Goal: Register for event/course: Register for event/course

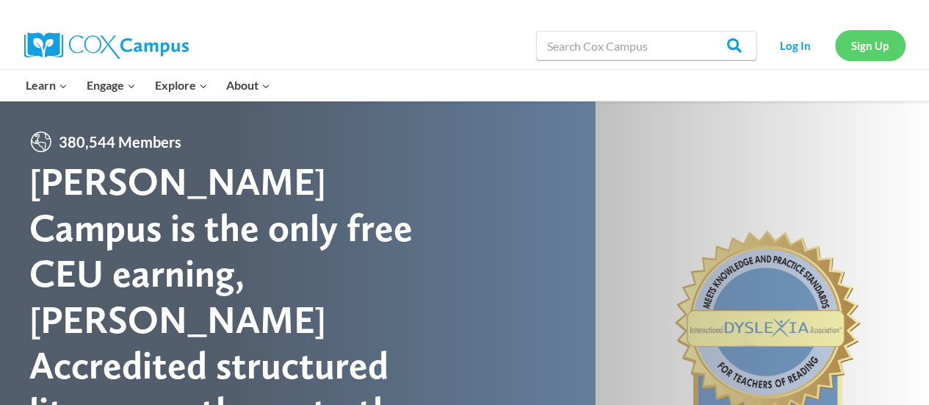
click at [867, 47] on link "Sign Up" at bounding box center [870, 45] width 71 height 30
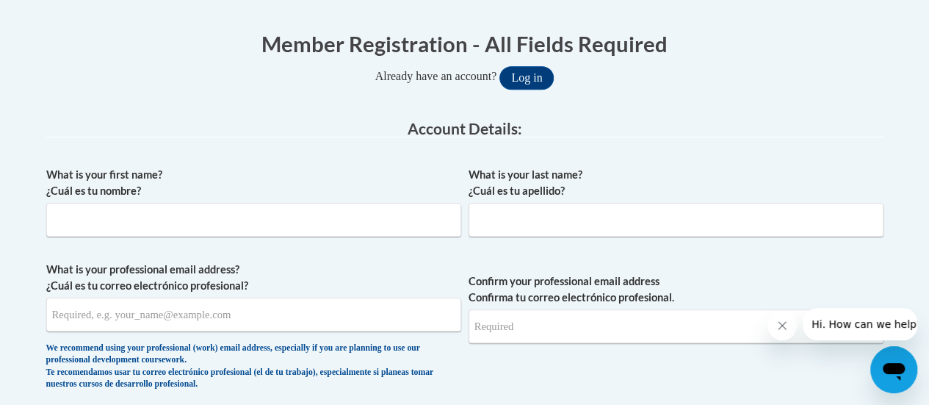
scroll to position [286, 0]
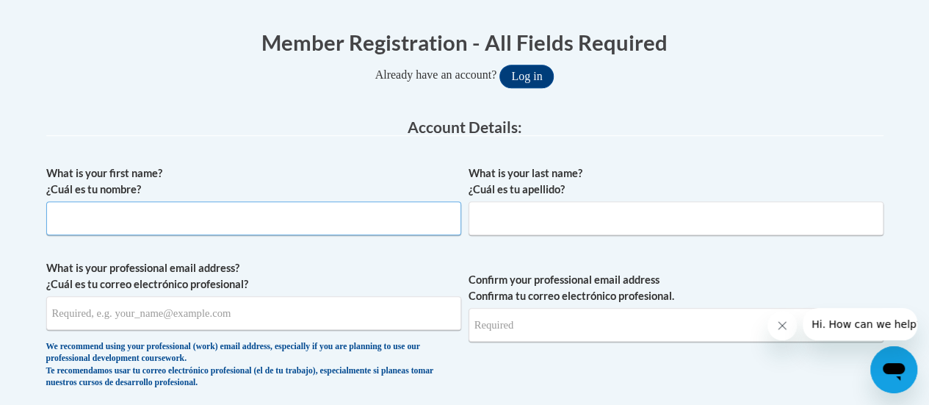
click at [323, 225] on input "What is your first name? ¿Cuál es tu nombre?" at bounding box center [253, 218] width 415 height 34
type input "[PERSON_NAME]"
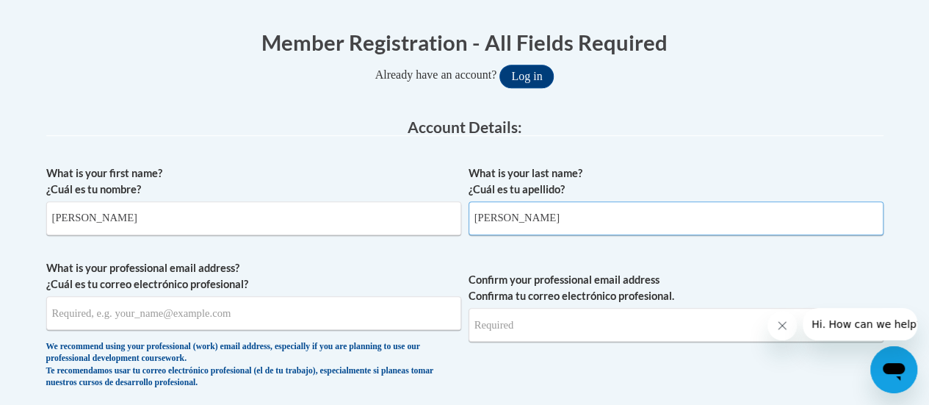
type input "Saldivar"
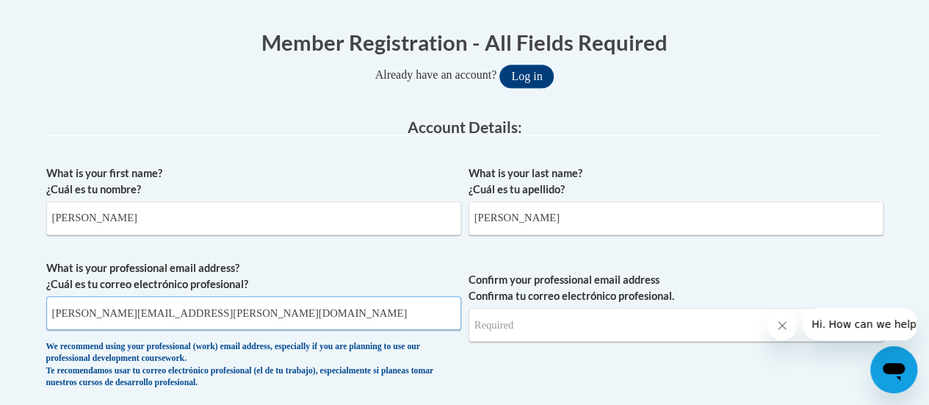
type input "brandon.saldivar@rusd.org"
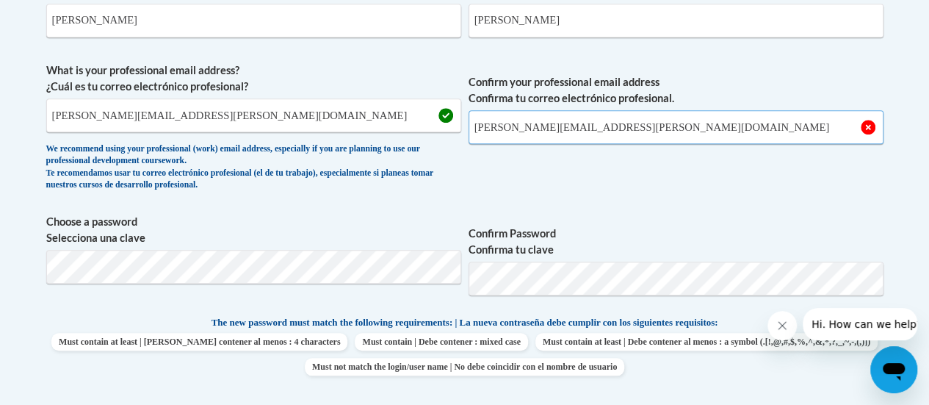
scroll to position [484, 0]
type input "brandon.saldivar@rusd.org"
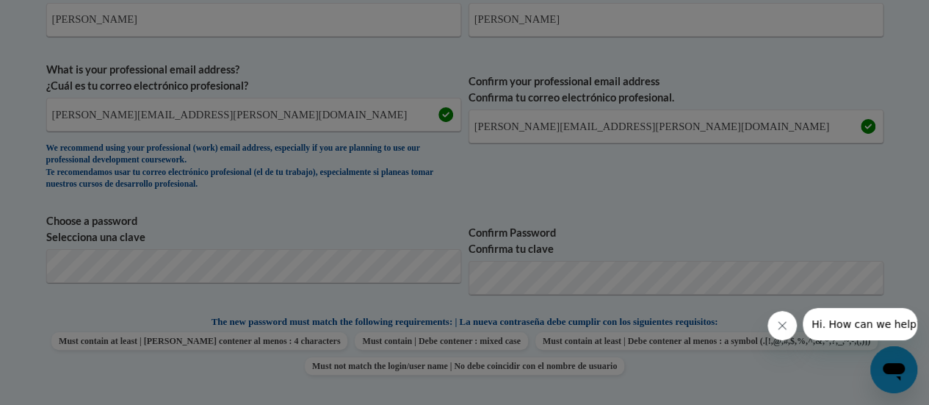
scroll to position [561, 0]
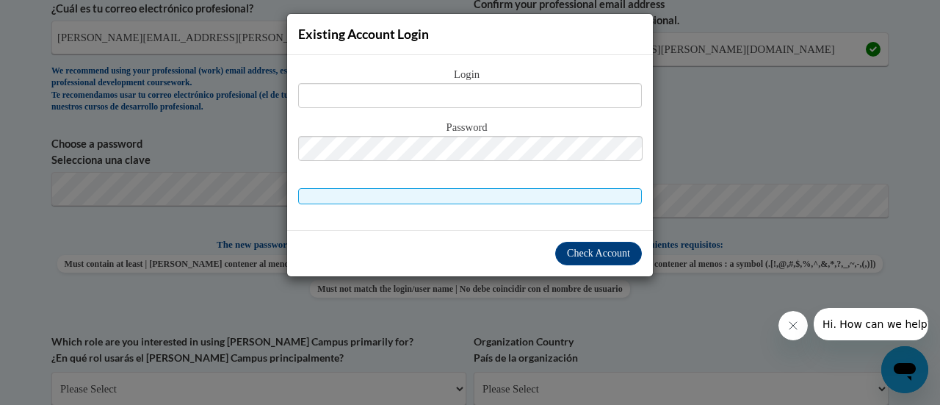
click at [600, 308] on div "Existing Account Login Login Password" at bounding box center [470, 202] width 940 height 405
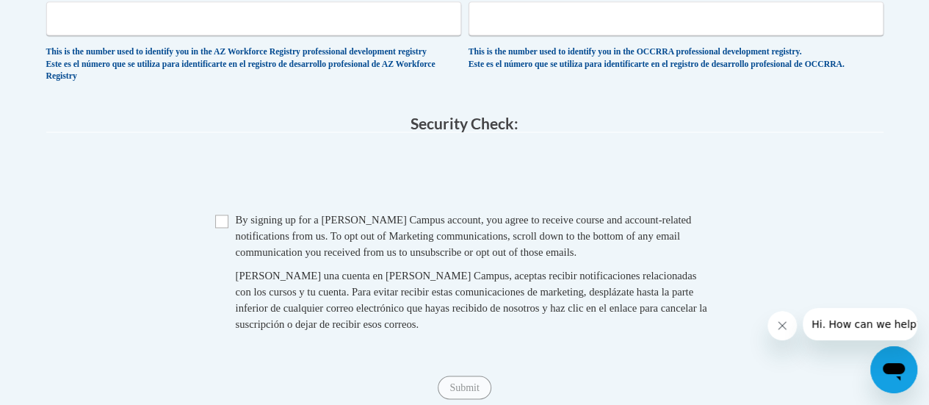
scroll to position [1030, 0]
click at [244, 236] on div "By signing up for a Cox Campus account, you agree to receive course and account…" at bounding box center [475, 234] width 479 height 48
click at [212, 230] on div "Checkbox By signing up for a Cox Campus account, you agree to receive course an…" at bounding box center [464, 277] width 837 height 135
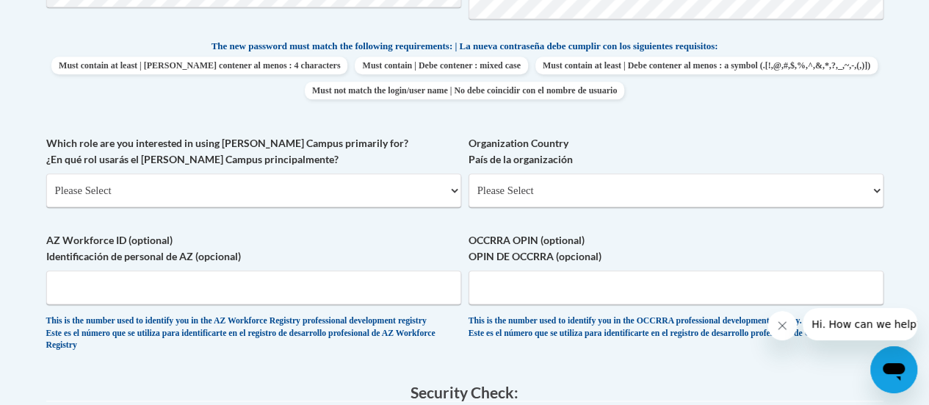
scroll to position [758, 0]
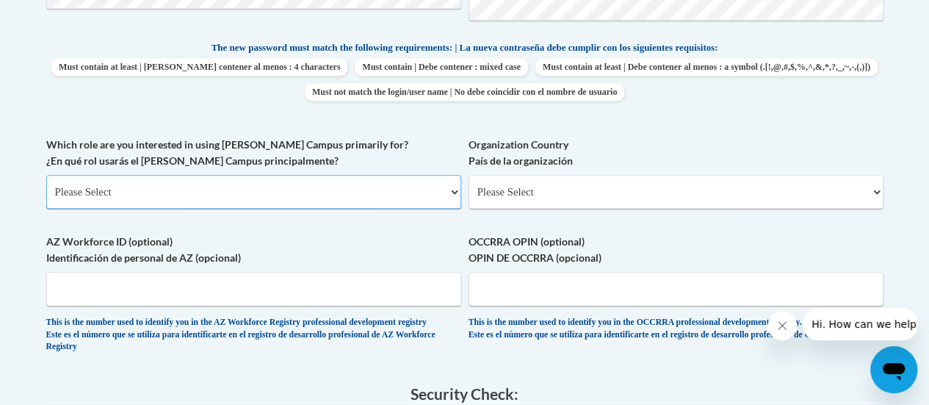
click at [384, 195] on select "Please Select College/University | Colegio/Universidad Community/Nonprofit Part…" at bounding box center [253, 192] width 415 height 34
select select "fbf2d438-af2f-41f8-98f1-81c410e29de3"
click at [46, 175] on select "Please Select College/University | Colegio/Universidad Community/Nonprofit Part…" at bounding box center [253, 192] width 415 height 34
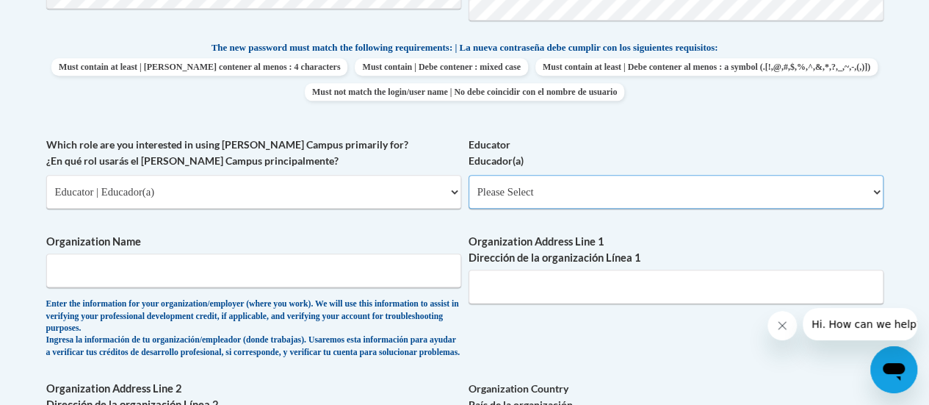
click at [520, 186] on select "Please Select Early Learning/Daycare Teacher/Family Home Care Provider | Maestr…" at bounding box center [676, 192] width 415 height 34
select select "8e40623d-54d0-45cd-9f92-5df65cd3f8cf"
click at [469, 175] on select "Please Select Early Learning/Daycare Teacher/Family Home Care Provider | Maestr…" at bounding box center [676, 192] width 415 height 34
click at [338, 283] on input "Organization Name" at bounding box center [253, 270] width 415 height 34
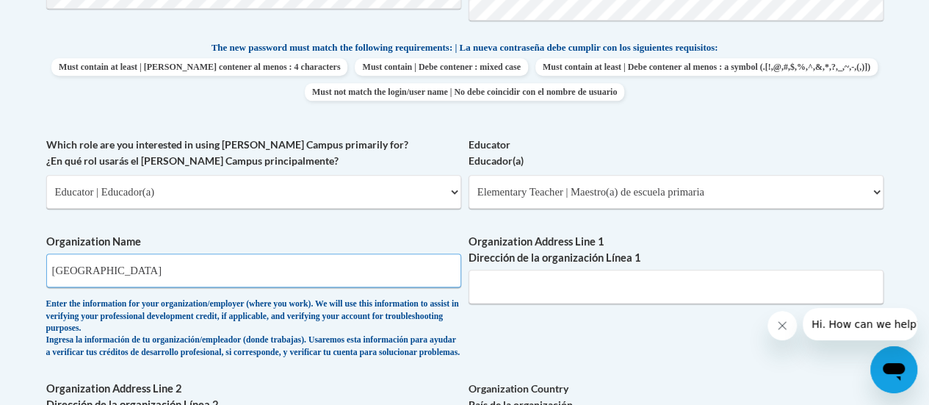
type input "Racine Unified School District"
click at [554, 290] on input "Organization Address Line 1 Dirección de la organización Línea 1" at bounding box center [676, 287] width 415 height 34
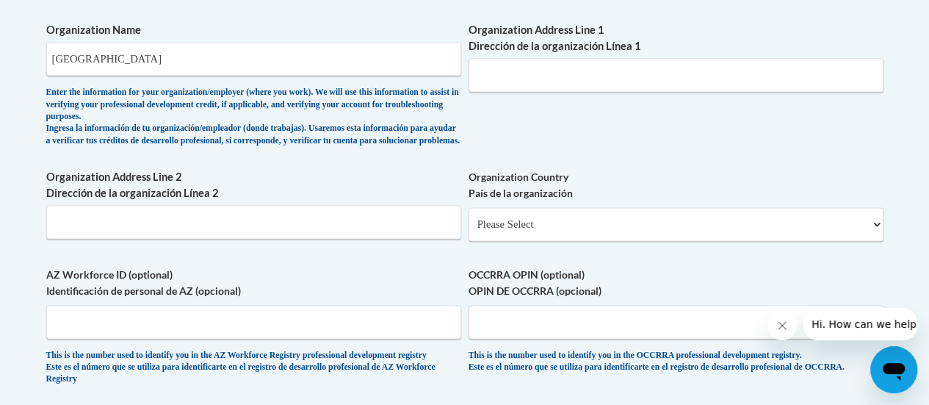
scroll to position [971, 0]
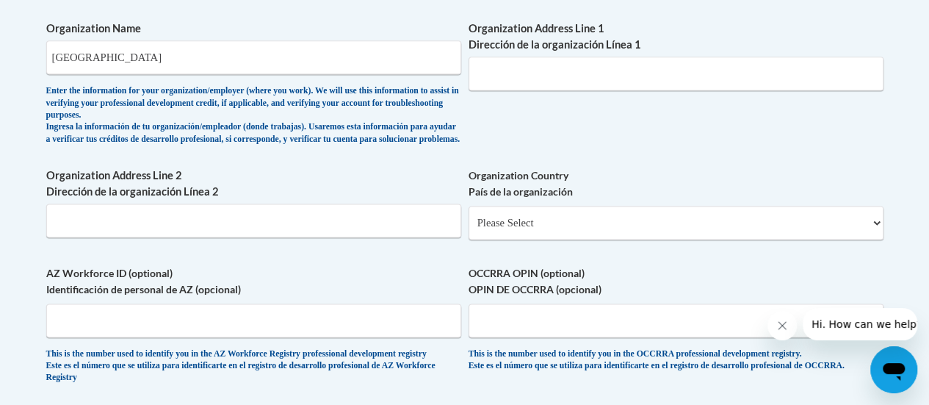
click at [560, 239] on select "Please Select United States | Estados Unidos Outside of the United States | Fue…" at bounding box center [676, 223] width 415 height 34
select select "ad49bcad-a171-4b2e-b99c-48b446064914"
click at [469, 217] on select "Please Select United States | Estados Unidos Outside of the United States | Fue…" at bounding box center [676, 223] width 415 height 34
select select
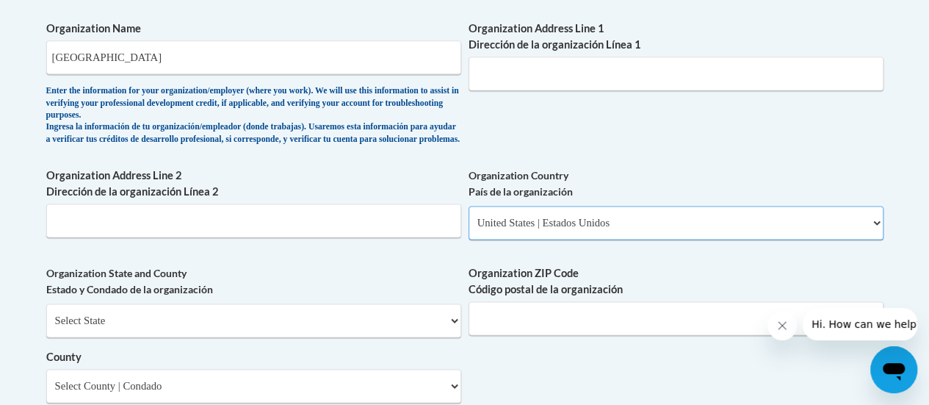
scroll to position [986, 0]
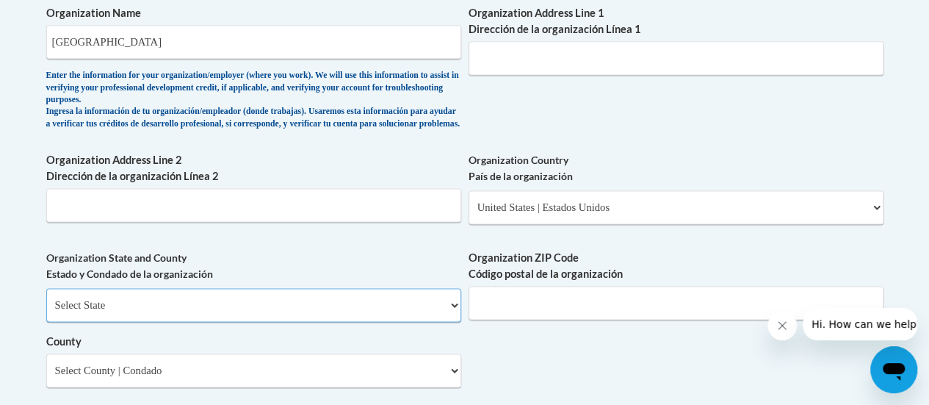
click at [395, 322] on select "Select State Alabama Alaska Arizona Arkansas California Colorado Connecticut De…" at bounding box center [253, 305] width 415 height 34
select select "Wisconsin"
click at [46, 299] on select "Select State Alabama Alaska Arizona Arkansas California Colorado Connecticut De…" at bounding box center [253, 305] width 415 height 34
click at [521, 319] on input "Organization ZIP Code Código postal de la organización" at bounding box center [676, 303] width 415 height 34
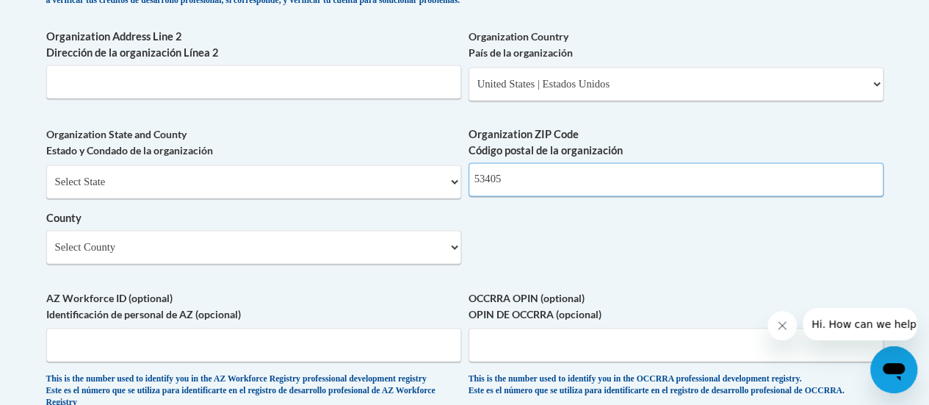
scroll to position [1131, 0]
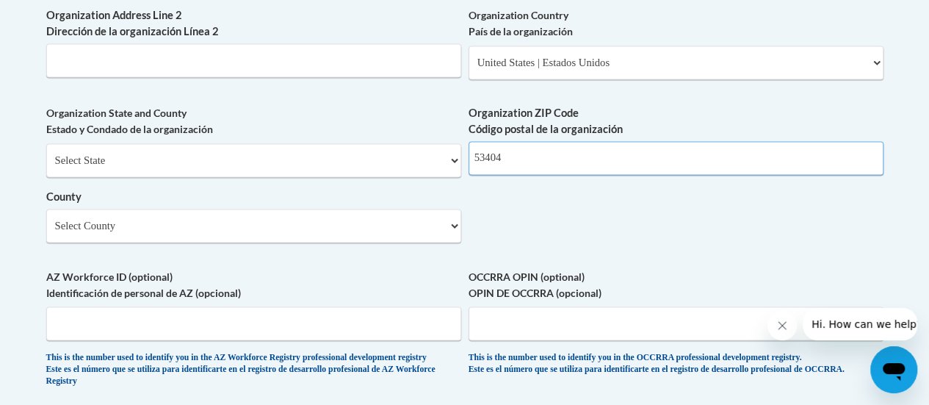
type input "53404"
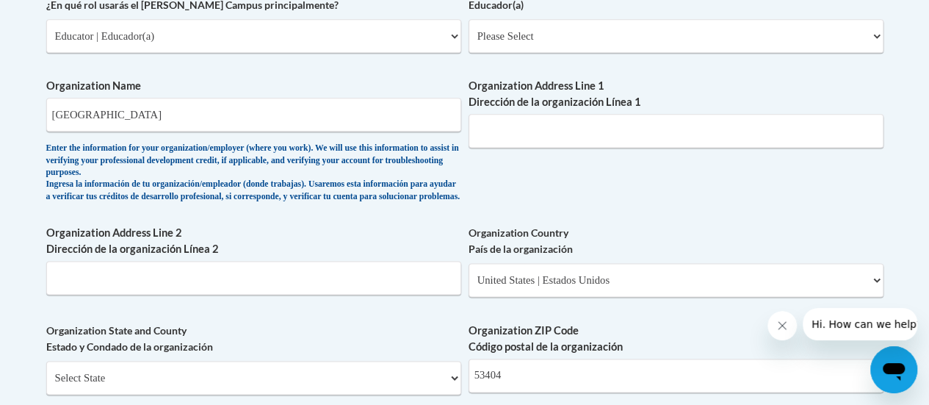
scroll to position [898, 0]
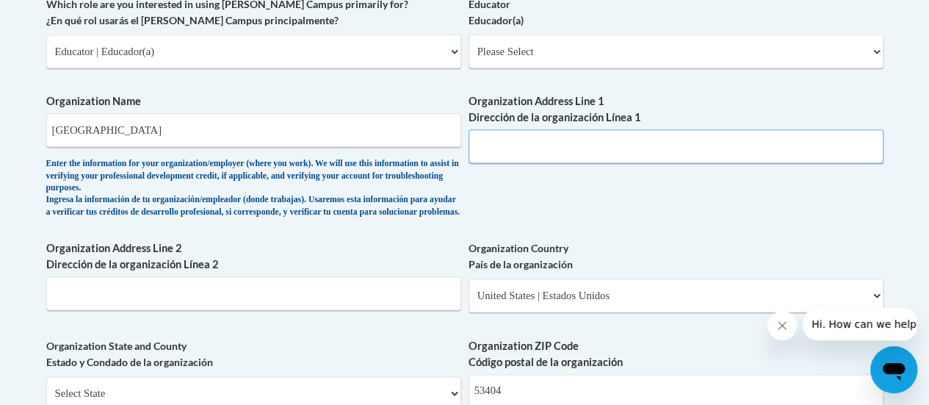
click at [513, 158] on input "Organization Address Line 1 Dirección de la organización Línea 1" at bounding box center [676, 146] width 415 height 34
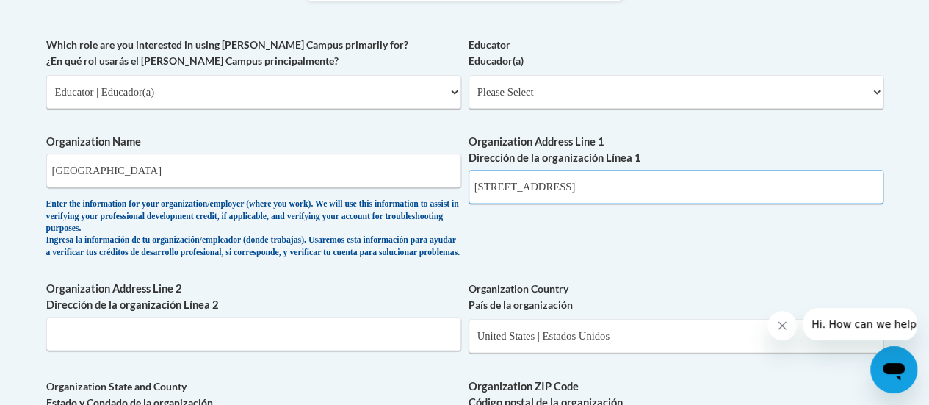
scroll to position [857, 0]
type input "3109 Mt Pleasant St"
click at [582, 84] on select "Please Select Early Learning/Daycare Teacher/Family Home Care Provider | Maestr…" at bounding box center [676, 93] width 415 height 34
select select "8e40623d-54d0-45cd-9f92-5df65cd3f8cf"
click at [469, 76] on select "Please Select Early Learning/Daycare Teacher/Family Home Care Provider | Maestr…" at bounding box center [676, 93] width 415 height 34
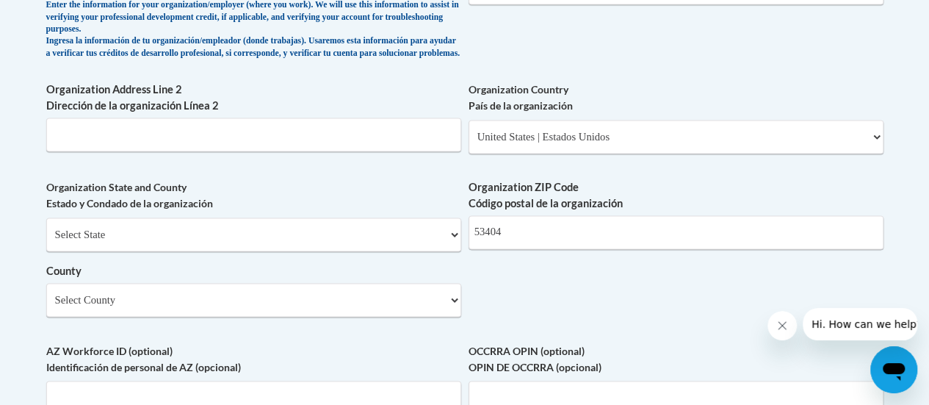
scroll to position [1058, 0]
click at [311, 263] on div "Select State Alabama Alaska Arizona Arkansas California Colorado Connecticut De…" at bounding box center [253, 266] width 415 height 99
click at [336, 235] on select "Select State Alabama Alaska Arizona Arkansas California Colorado Connecticut De…" at bounding box center [253, 234] width 415 height 34
select select "Wisconsin"
click at [46, 228] on select "Select State Alabama Alaska Arizona Arkansas California Colorado Connecticut De…" at bounding box center [253, 234] width 415 height 34
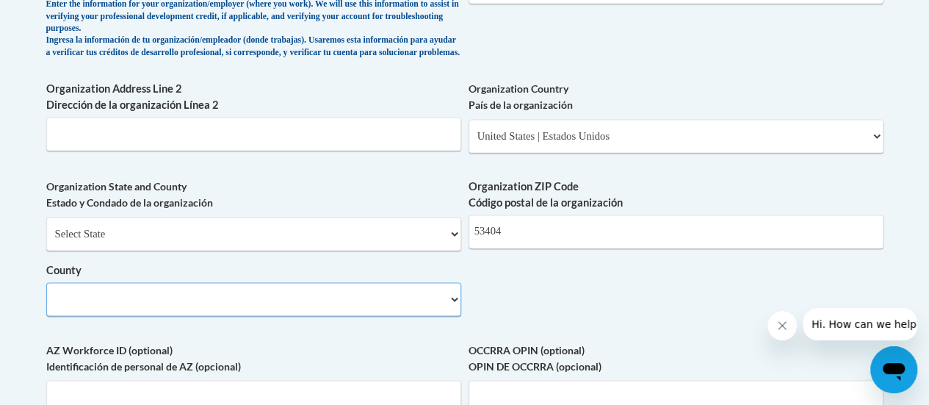
click at [247, 297] on select "County" at bounding box center [253, 299] width 415 height 34
click at [244, 308] on select "Select County Adams Ashland Barron Bayfield Brown Buffalo Burnett Calumet Chipp…" at bounding box center [253, 299] width 415 height 34
select select "Racine"
click at [46, 293] on select "Select County Adams Ashland Barron Bayfield Brown Buffalo Burnett Calumet Chipp…" at bounding box center [253, 299] width 415 height 34
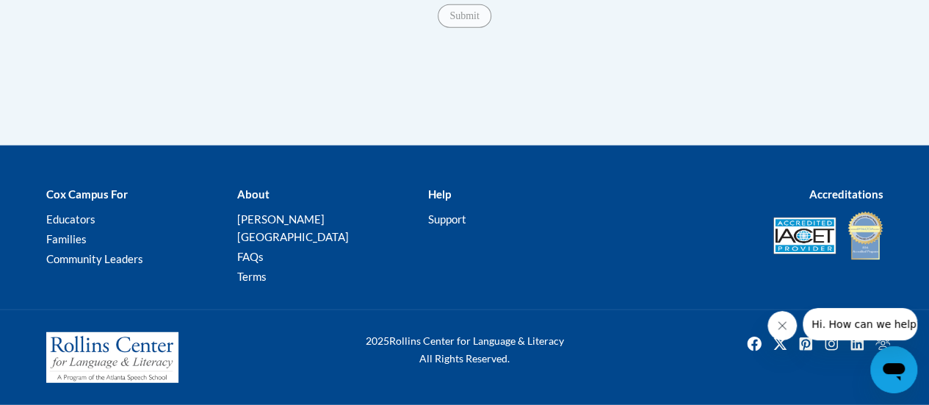
scroll to position [1560, 0]
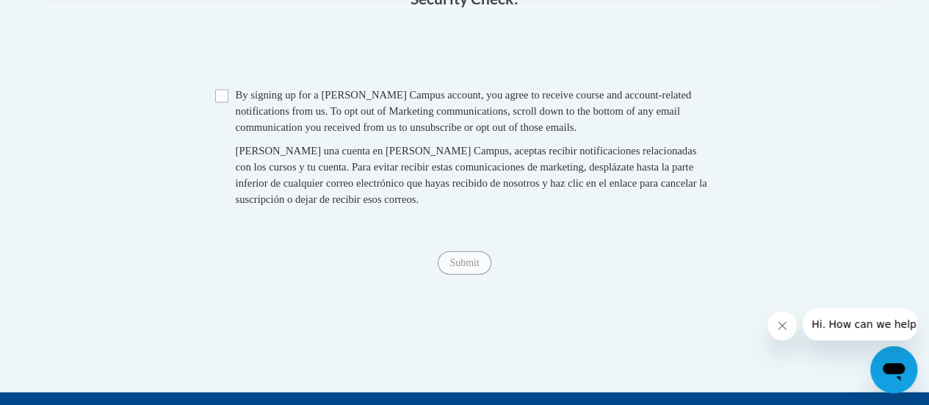
click at [238, 126] on div "By signing up for a Cox Campus account, you agree to receive course and account…" at bounding box center [475, 111] width 479 height 48
click at [216, 103] on input "Checkbox" at bounding box center [221, 96] width 13 height 13
checkbox input "true"
click at [482, 275] on input "Submit" at bounding box center [464, 263] width 53 height 24
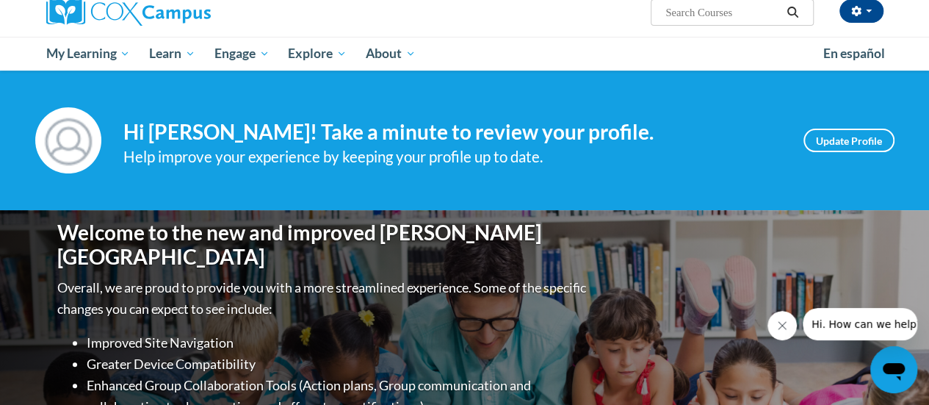
scroll to position [122, 0]
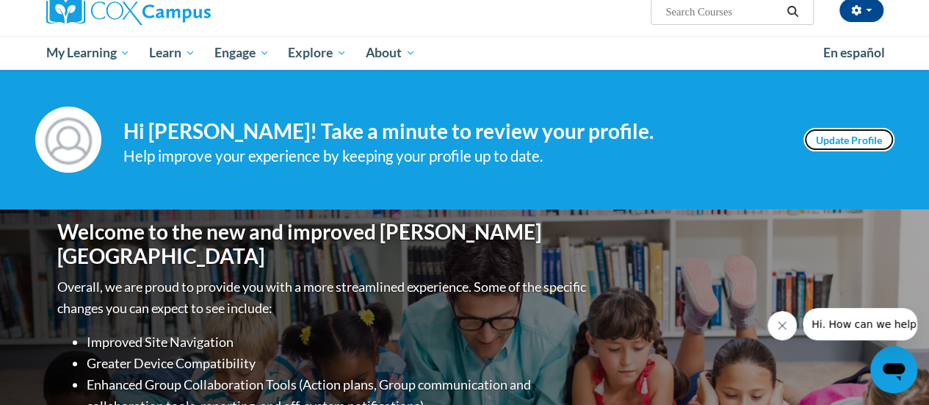
click at [830, 131] on link "Update Profile" at bounding box center [848, 140] width 91 height 24
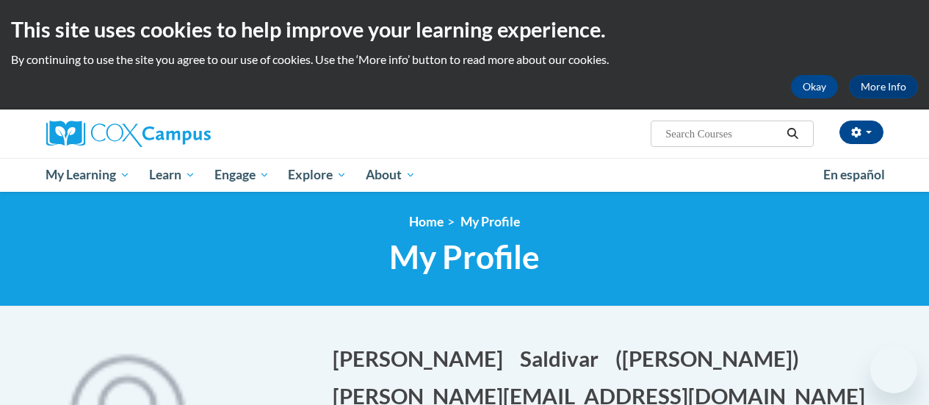
select select "MM/dd/yyyy"
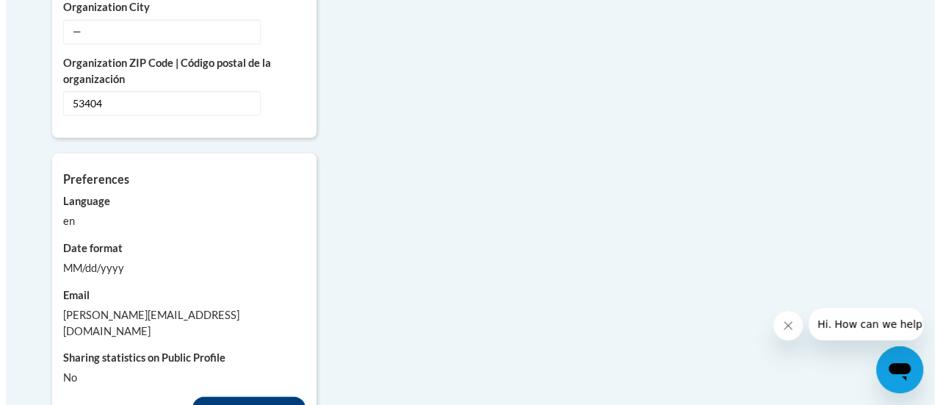
scroll to position [1414, 0]
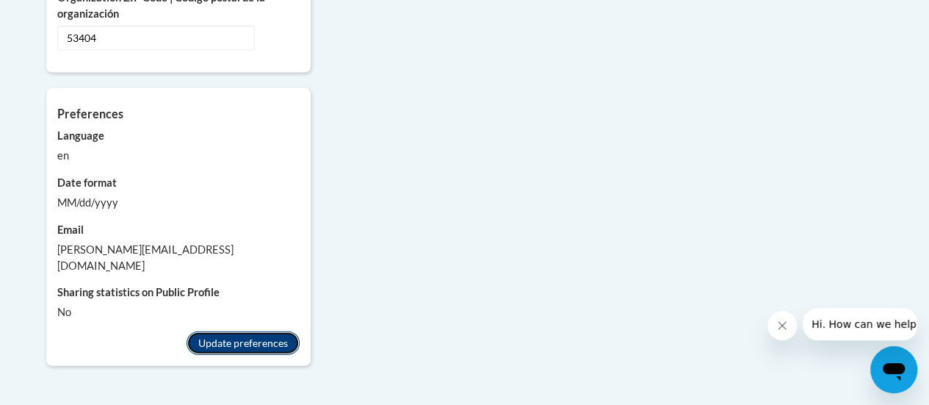
click at [275, 331] on button "Update preferences" at bounding box center [243, 343] width 113 height 24
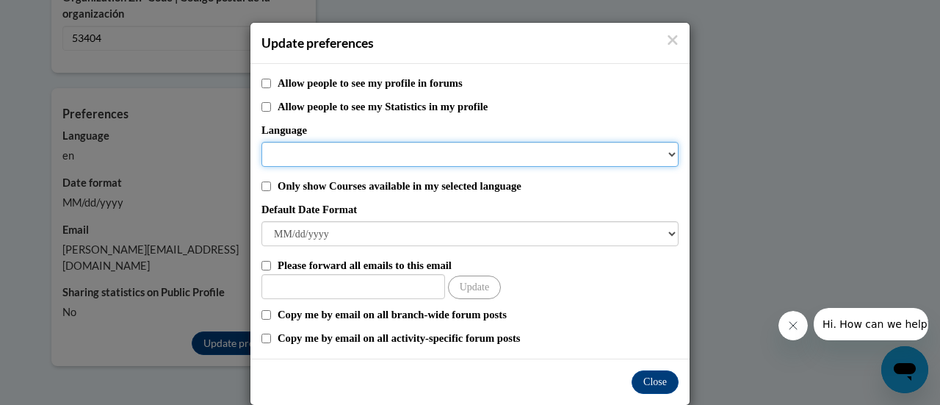
click at [410, 145] on select "Language" at bounding box center [469, 154] width 417 height 25
click at [412, 148] on select "Language" at bounding box center [469, 154] width 417 height 25
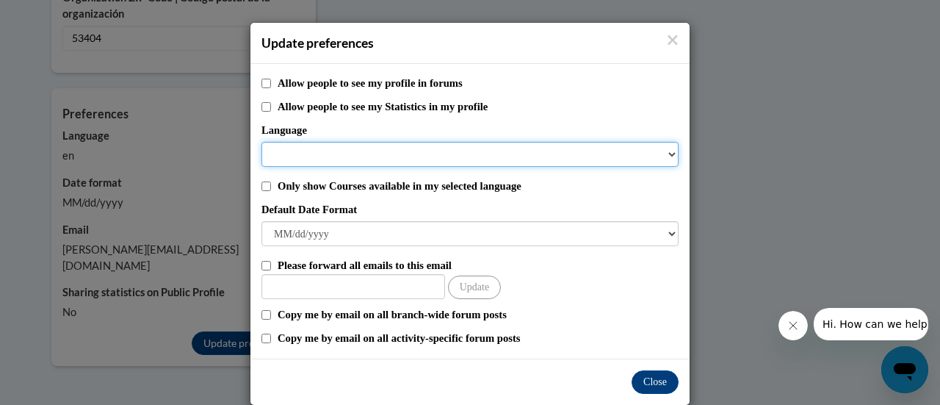
click at [667, 148] on select "Language" at bounding box center [469, 154] width 417 height 25
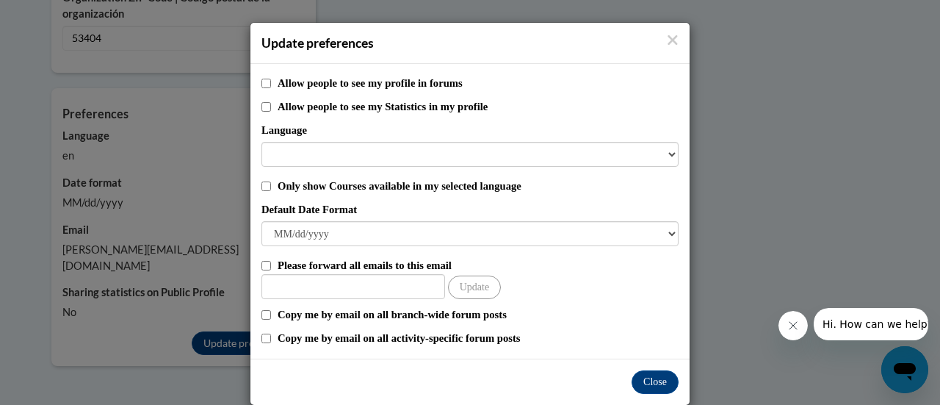
click at [431, 178] on label "Only show Courses available in my selected language" at bounding box center [478, 186] width 401 height 16
click at [271, 181] on input "Only show Courses available in my selected language" at bounding box center [266, 186] width 10 height 10
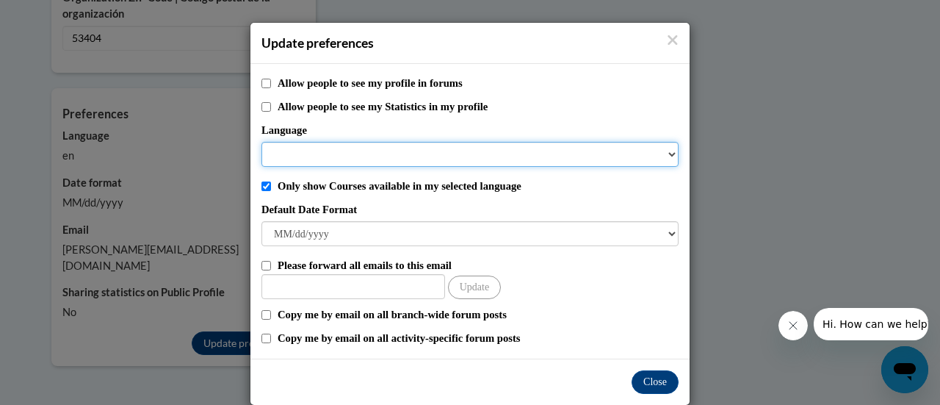
click at [442, 158] on select "Language" at bounding box center [469, 154] width 417 height 25
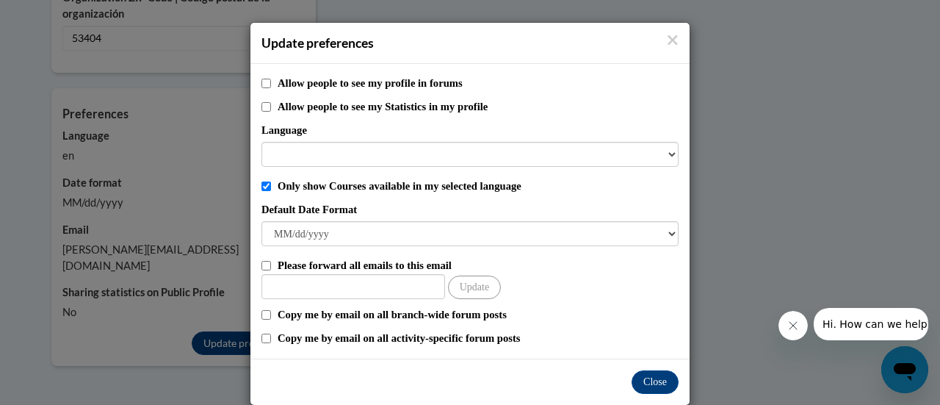
click at [436, 188] on label "Only show Courses available in my selected language" at bounding box center [478, 186] width 401 height 16
click at [271, 188] on input "Only show Courses available in my selected language" at bounding box center [266, 186] width 10 height 10
checkbox input "false"
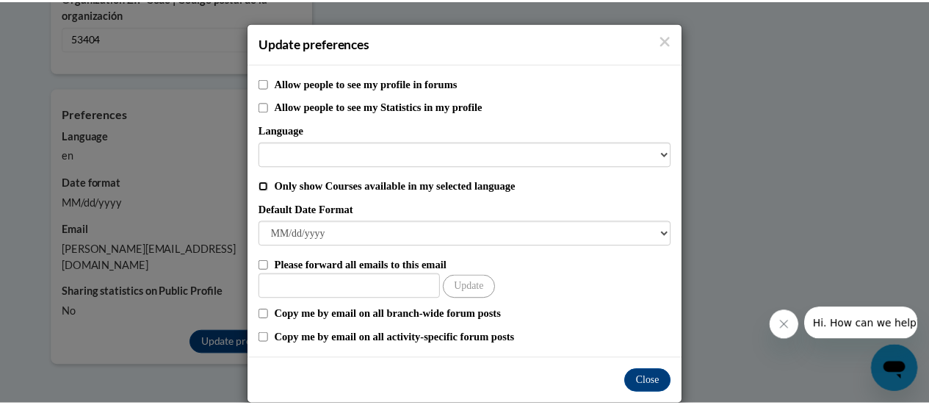
scroll to position [21, 0]
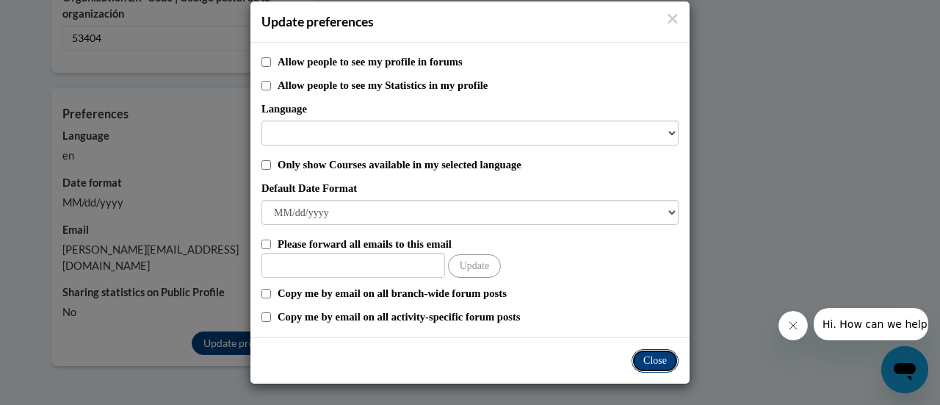
click at [657, 362] on button "Close" at bounding box center [655, 361] width 47 height 24
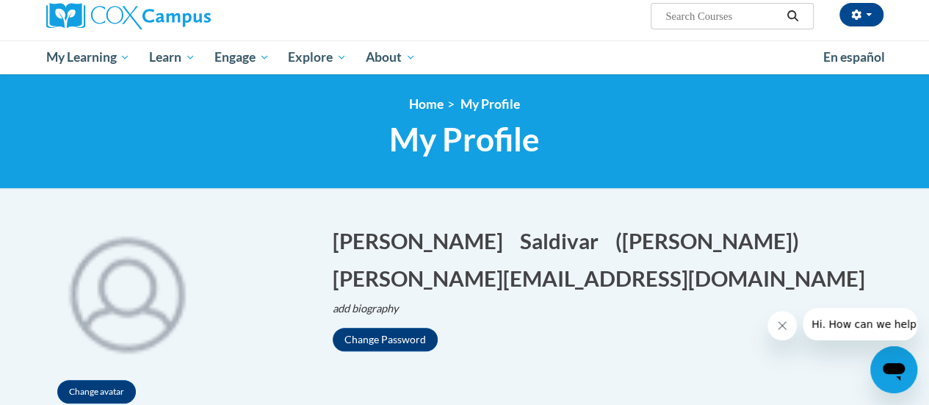
scroll to position [0, 0]
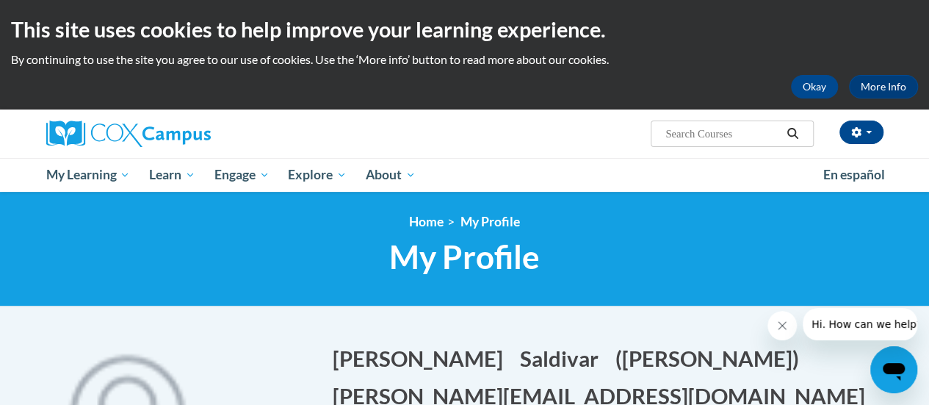
click at [803, 72] on div "This site uses cookies to help improve your learning experience. By continuing …" at bounding box center [464, 54] width 929 height 109
click at [803, 90] on button "Okay" at bounding box center [814, 87] width 47 height 24
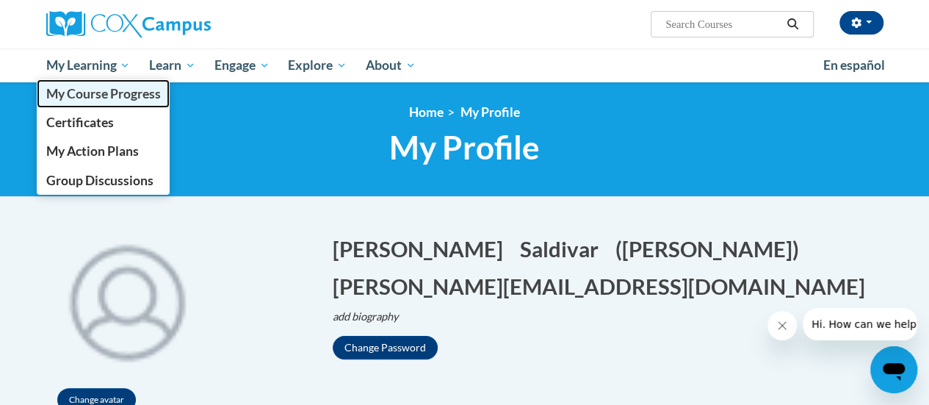
click at [134, 92] on span "My Course Progress" at bounding box center [103, 93] width 115 height 15
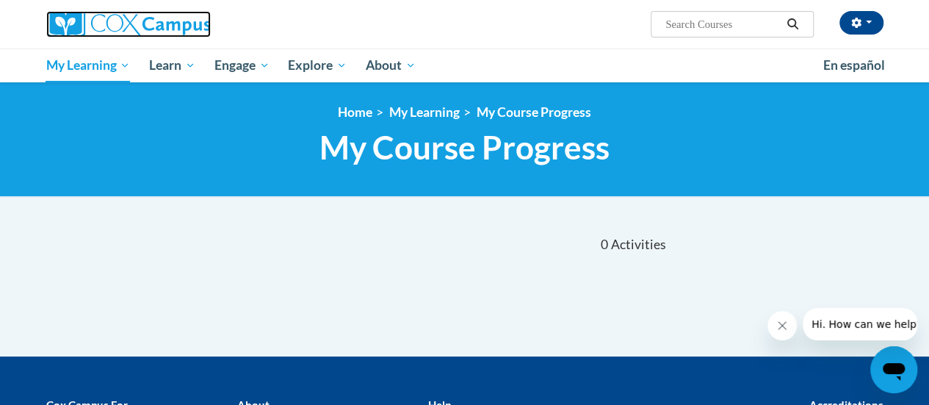
click at [124, 33] on img at bounding box center [128, 24] width 165 height 26
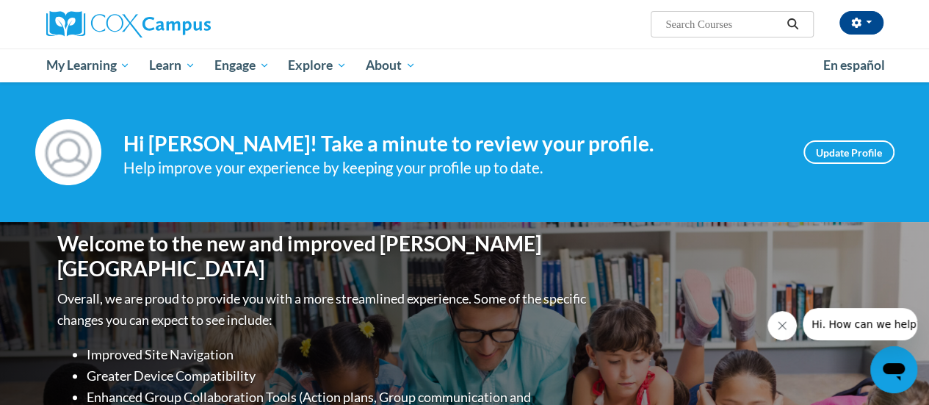
click at [779, 86] on div "Your profile Hi Brandon Saldivar! Take a minute to review your profile. Help im…" at bounding box center [464, 152] width 929 height 140
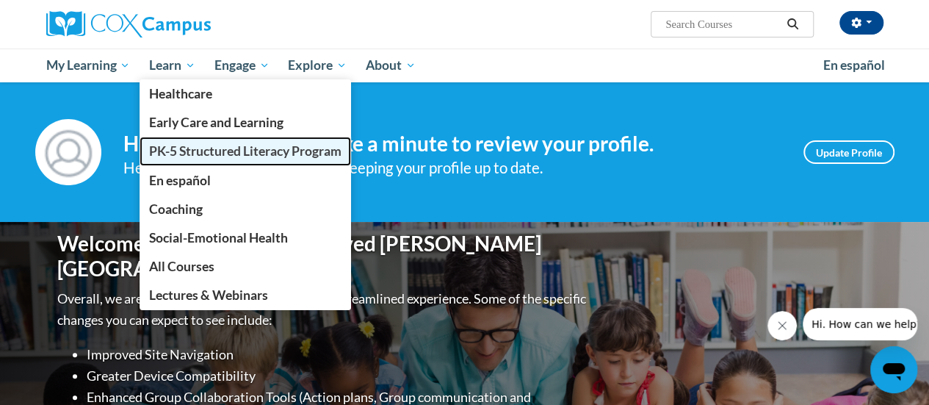
click at [219, 151] on span "PK-5 Structured Literacy Program" at bounding box center [245, 150] width 192 height 15
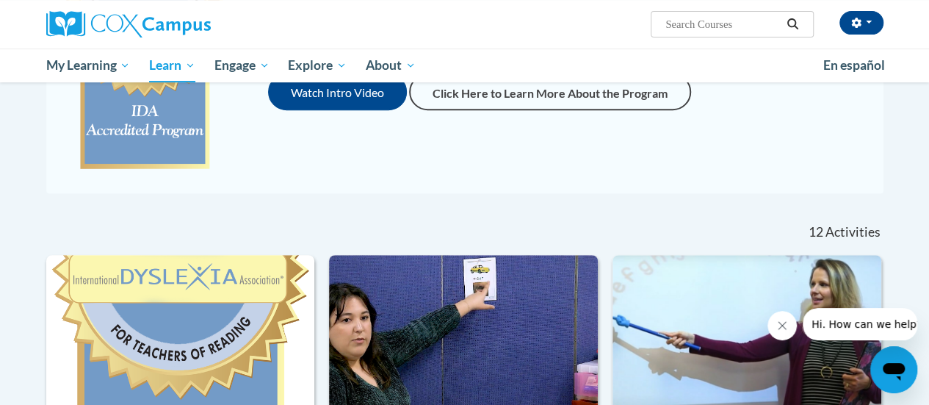
scroll to position [311, 0]
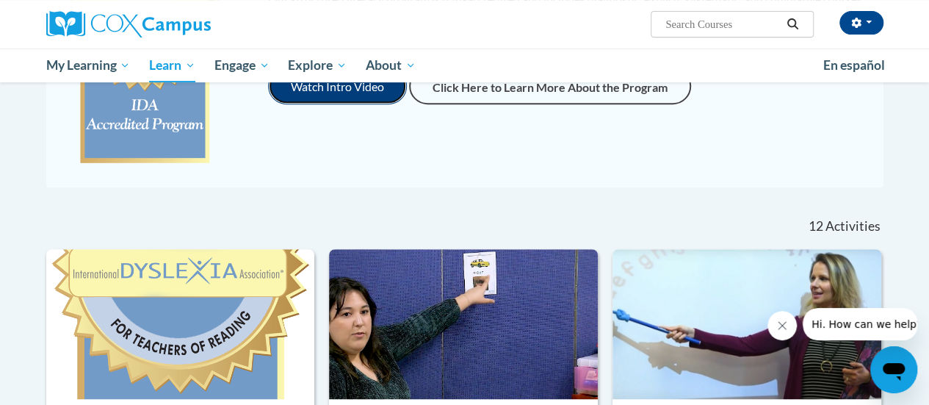
click at [355, 86] on button "Watch Intro Video" at bounding box center [337, 86] width 139 height 37
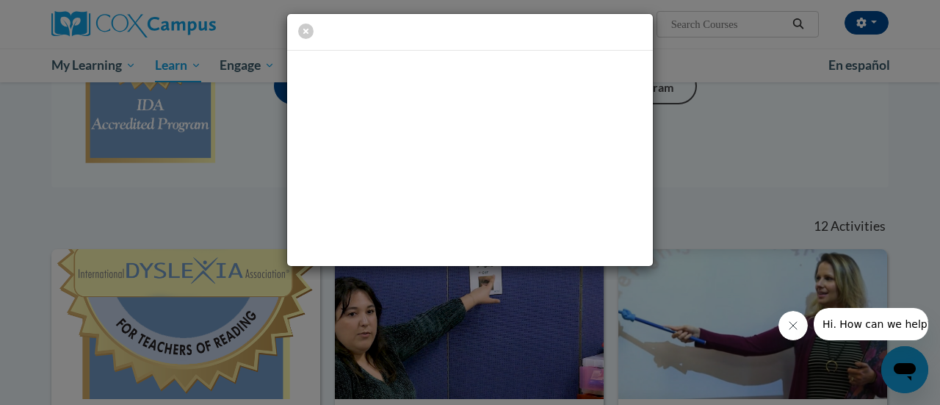
click at [715, 109] on div at bounding box center [470, 140] width 940 height 280
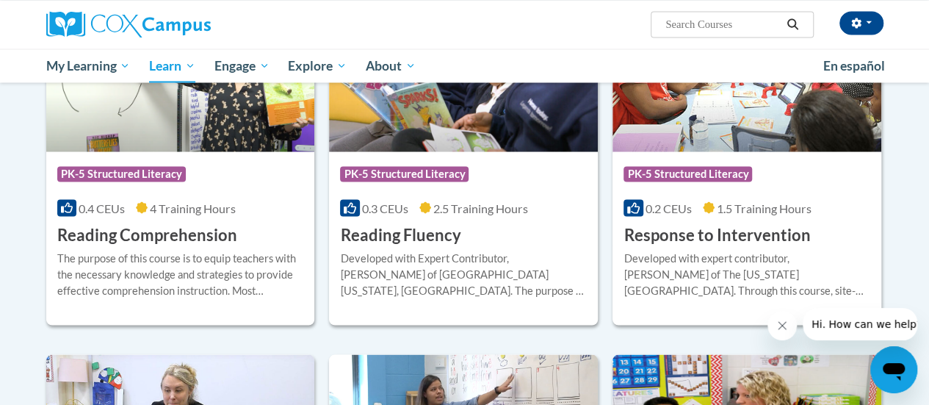
scroll to position [1331, 0]
click at [178, 232] on h3 "Reading Comprehension" at bounding box center [147, 234] width 180 height 23
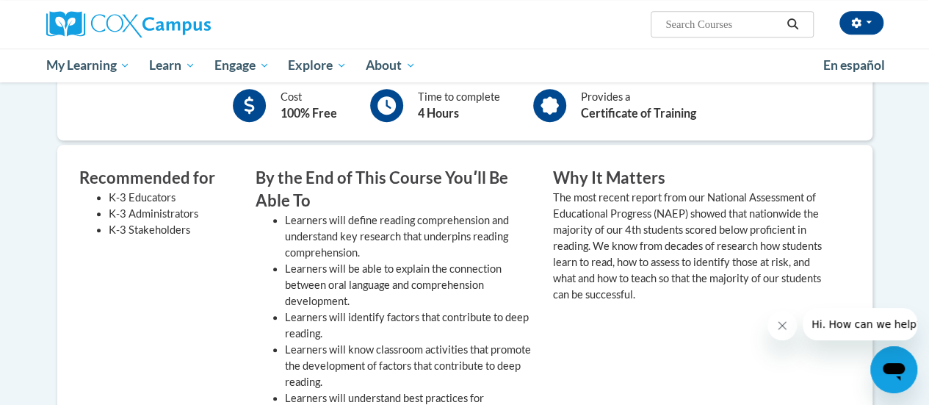
scroll to position [365, 0]
click at [439, 253] on li "Learners will define reading comprehension and understand key research that und…" at bounding box center [408, 236] width 246 height 48
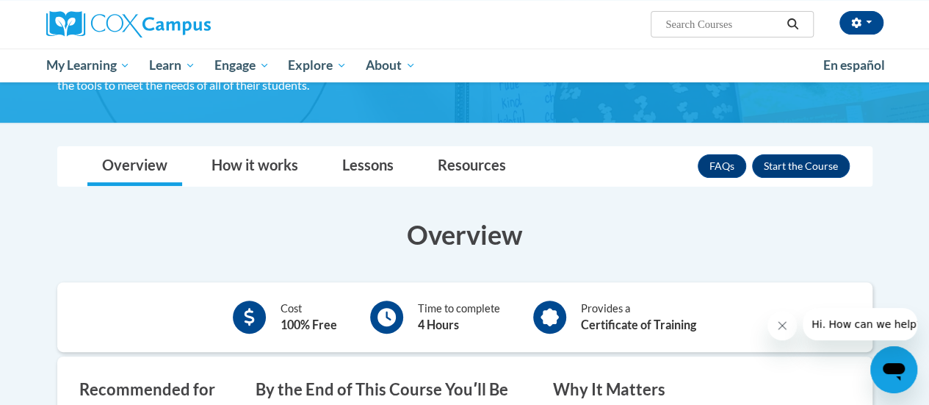
scroll to position [151, 0]
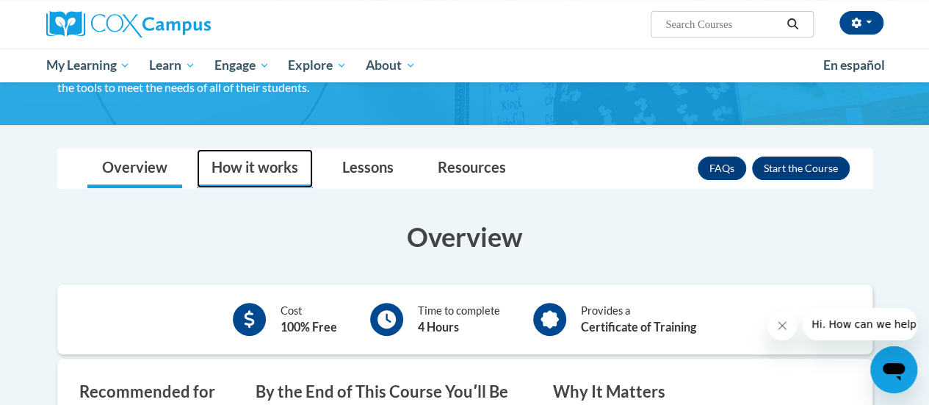
click at [270, 173] on link "How it works" at bounding box center [255, 168] width 116 height 39
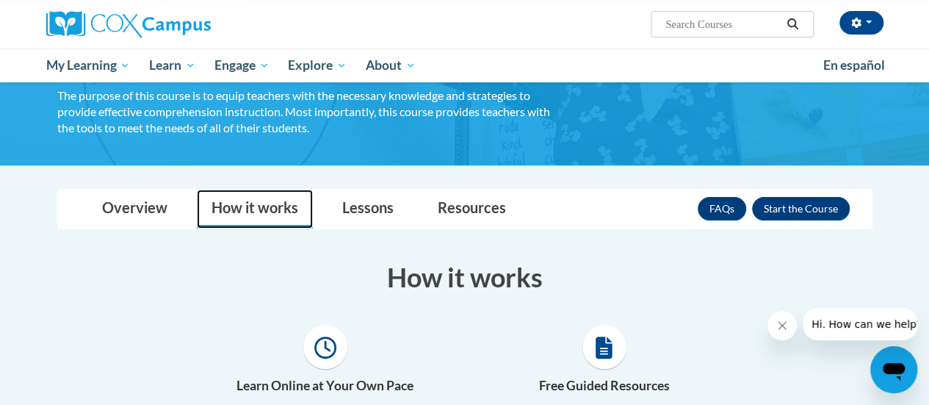
scroll to position [109, 0]
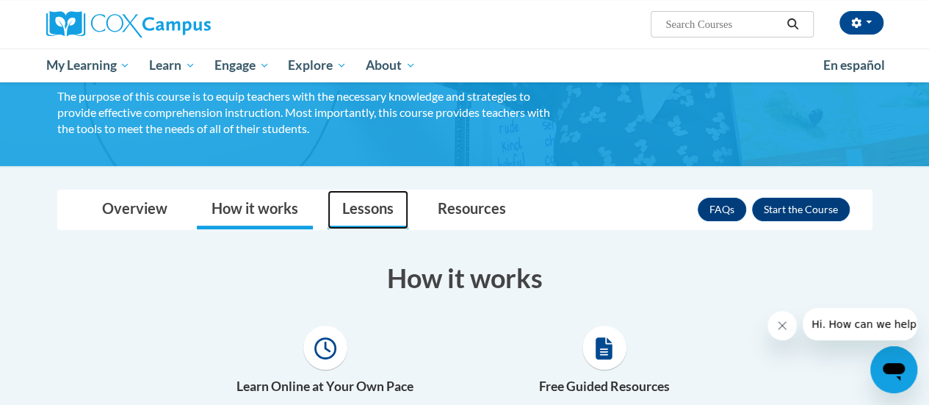
click at [379, 203] on link "Lessons" at bounding box center [368, 209] width 81 height 39
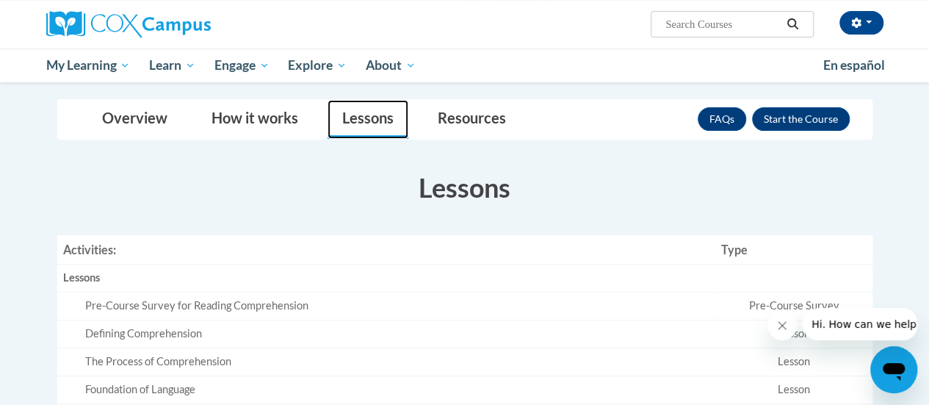
scroll to position [189, 0]
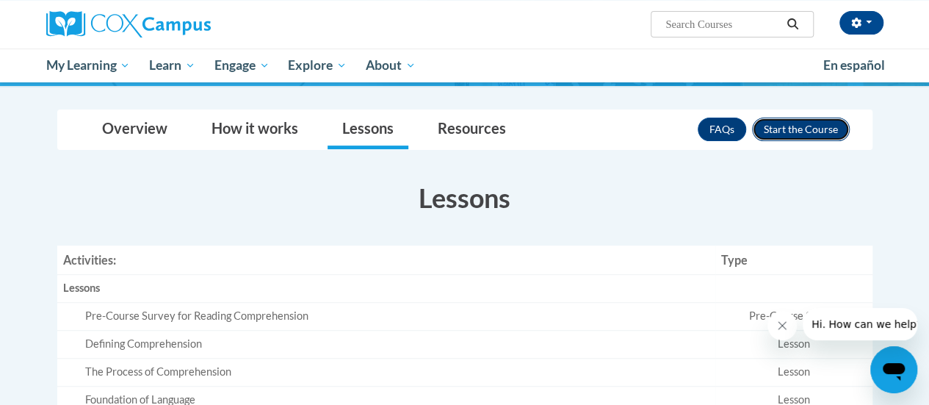
click at [779, 131] on button "Enroll" at bounding box center [801, 130] width 98 height 24
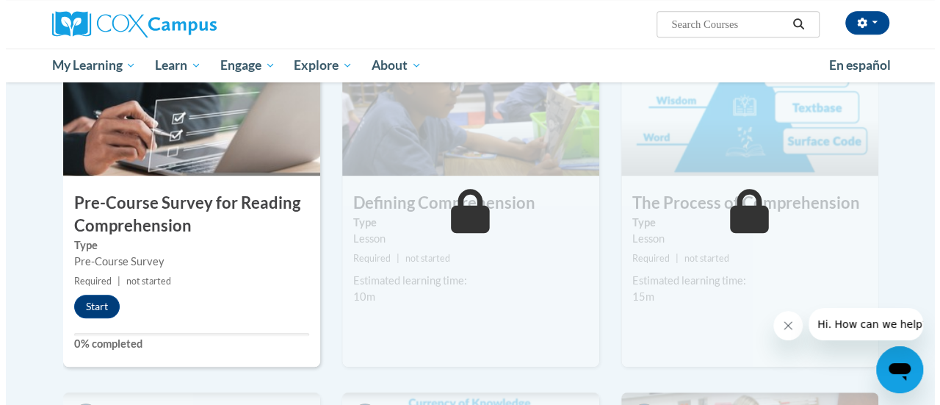
scroll to position [355, 0]
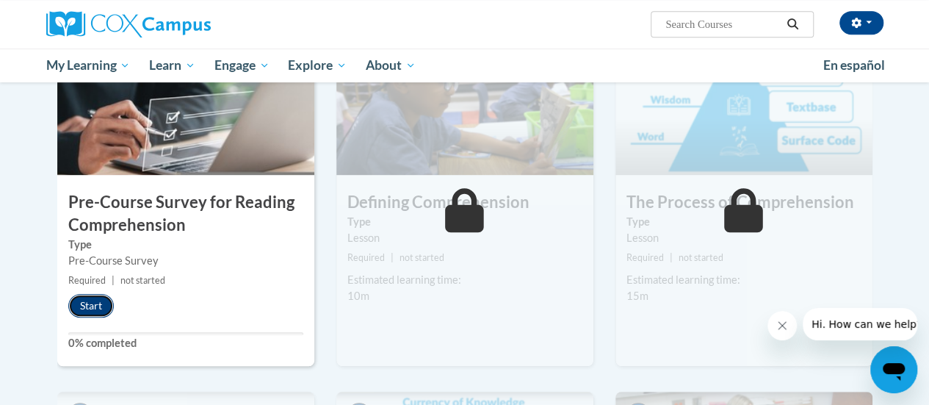
click at [89, 308] on button "Start" at bounding box center [91, 306] width 46 height 24
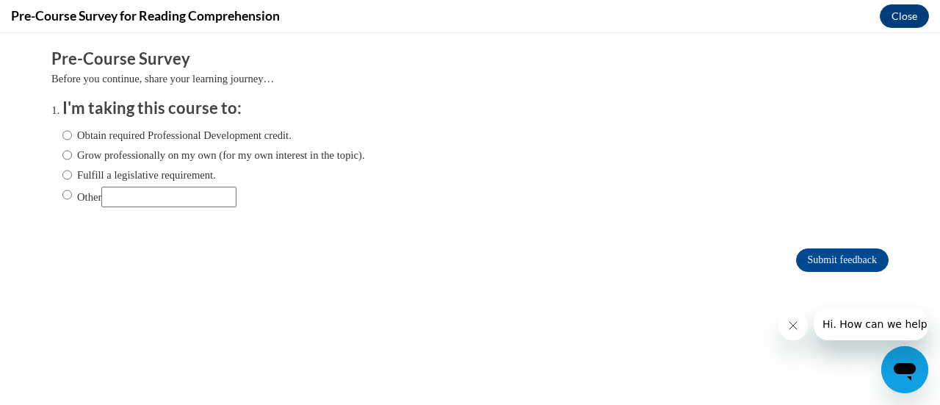
scroll to position [0, 0]
click at [62, 129] on input "Obtain required Professional Development credit." at bounding box center [67, 135] width 10 height 16
radio input "true"
click at [845, 251] on input "Submit feedback" at bounding box center [842, 260] width 93 height 24
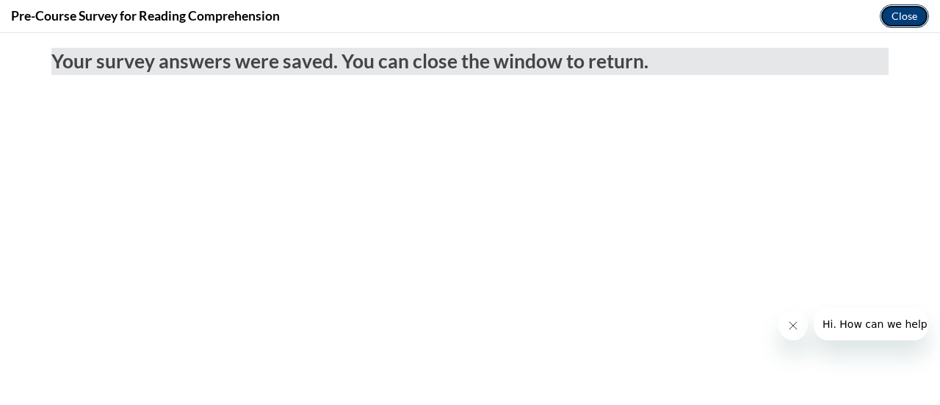
click at [902, 5] on button "Close" at bounding box center [904, 16] width 49 height 24
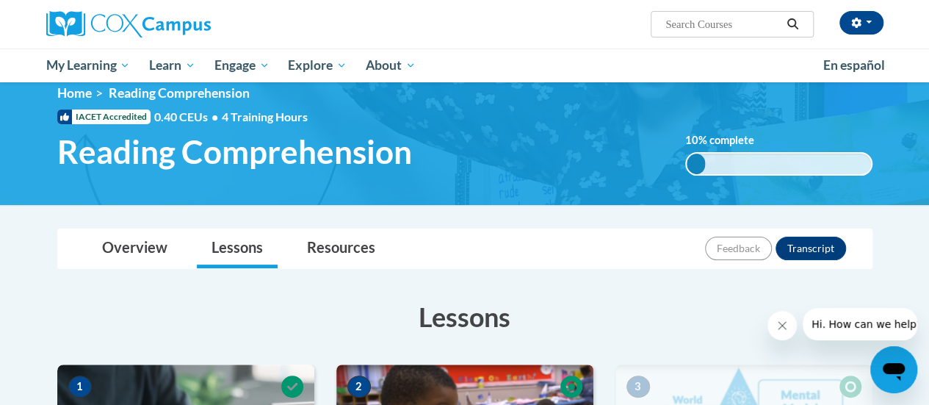
scroll to position [20, 0]
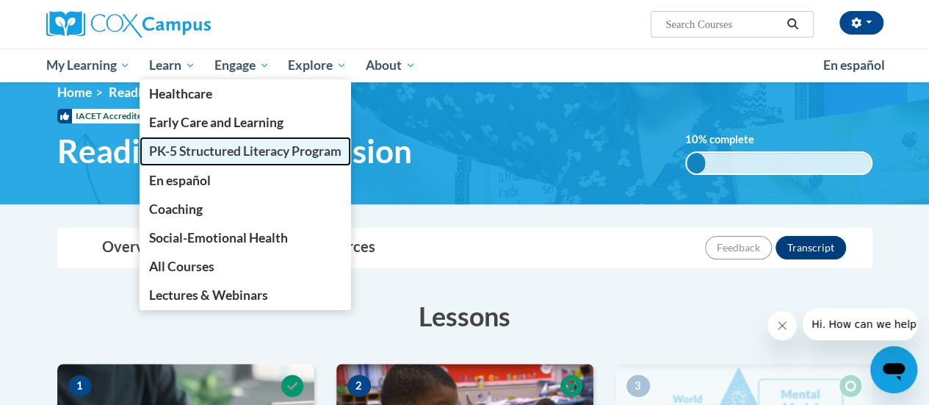
click at [212, 150] on span "PK-5 Structured Literacy Program" at bounding box center [245, 150] width 192 height 15
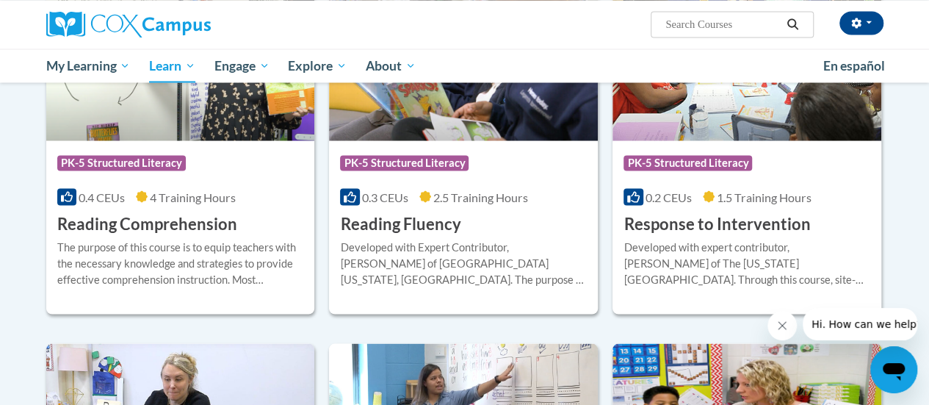
scroll to position [1350, 0]
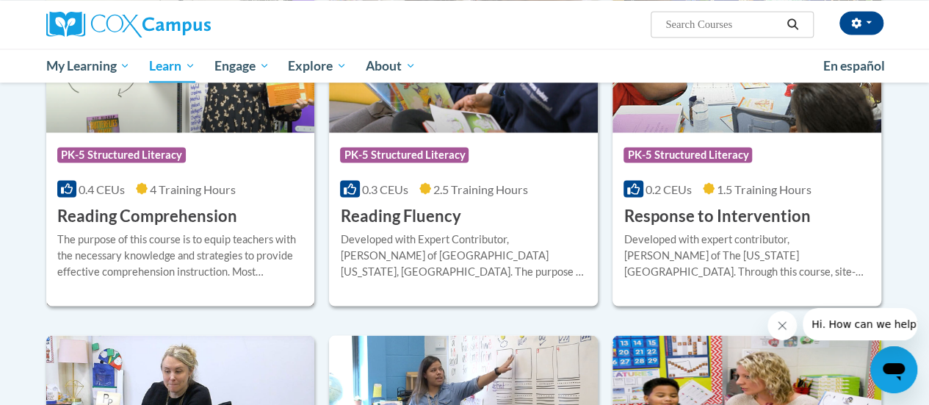
click at [244, 205] on div "Course Category: PK-5 Structured Literacy 0.4 CEUs 4 Training Hours COURSE Read…" at bounding box center [180, 179] width 269 height 94
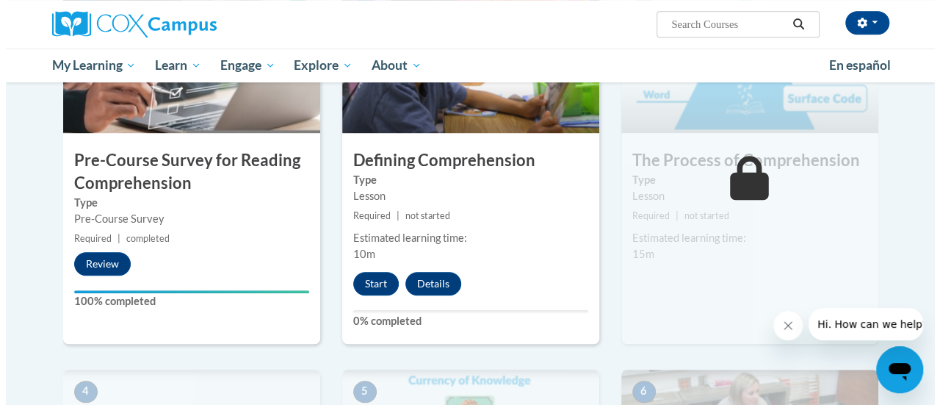
scroll to position [395, 0]
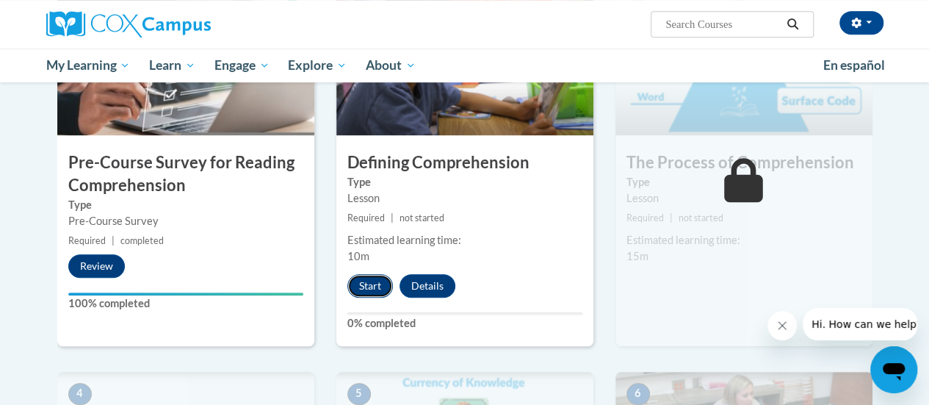
click at [366, 288] on button "Start" at bounding box center [370, 286] width 46 height 24
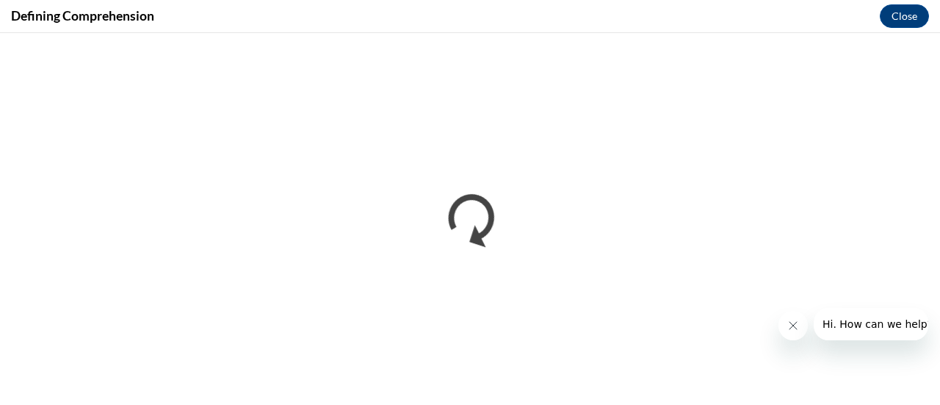
scroll to position [0, 0]
click at [791, 332] on button "Close message from company" at bounding box center [792, 325] width 29 height 29
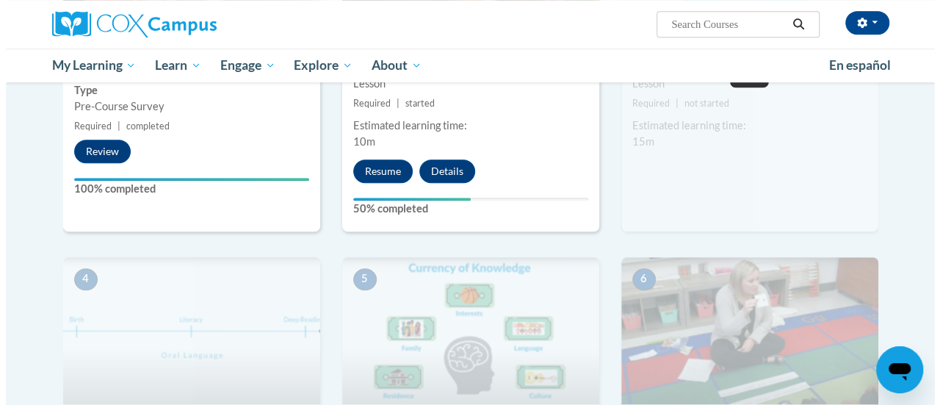
scroll to position [395, 0]
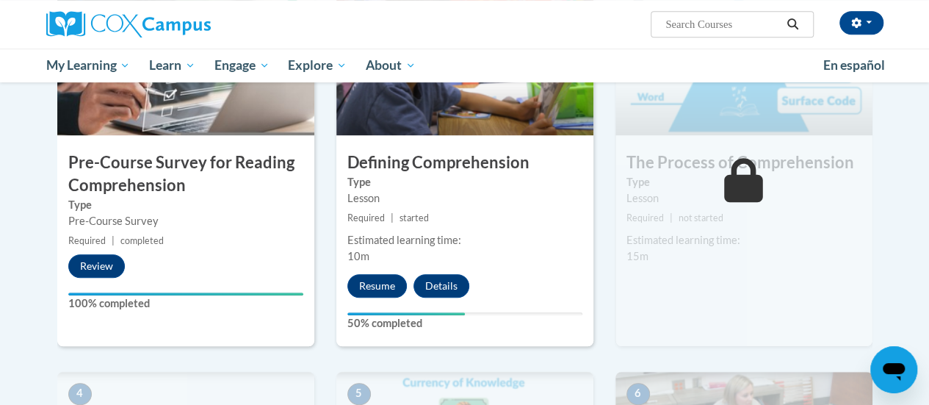
click at [366, 165] on h3 "Defining Comprehension" at bounding box center [464, 162] width 257 height 23
click at [374, 287] on button "Resume" at bounding box center [376, 286] width 59 height 24
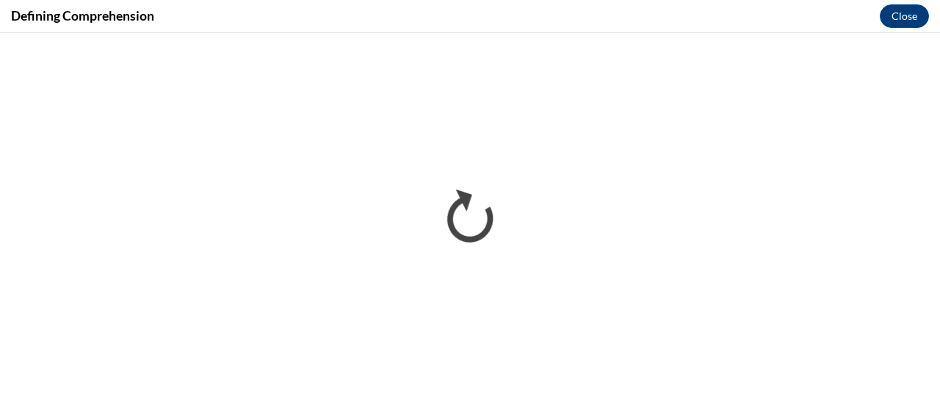
scroll to position [0, 0]
